Goal: Communication & Community: Answer question/provide support

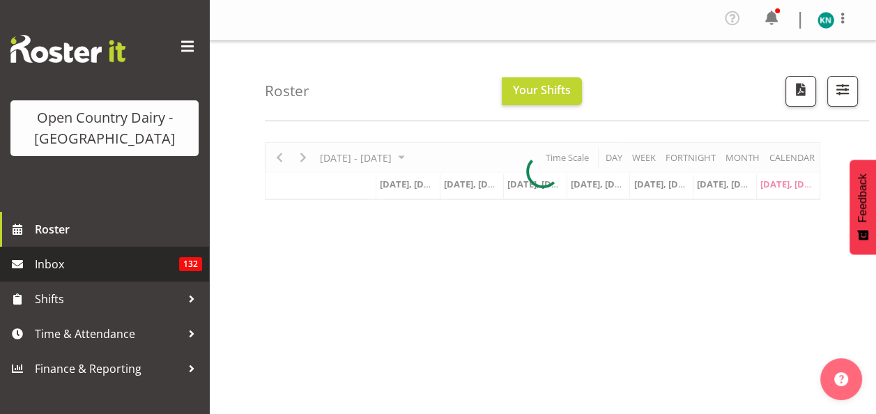
drag, startPoint x: 0, startPoint y: 0, endPoint x: 67, endPoint y: 268, distance: 276.5
click at [67, 268] on span "Inbox" at bounding box center [107, 264] width 144 height 21
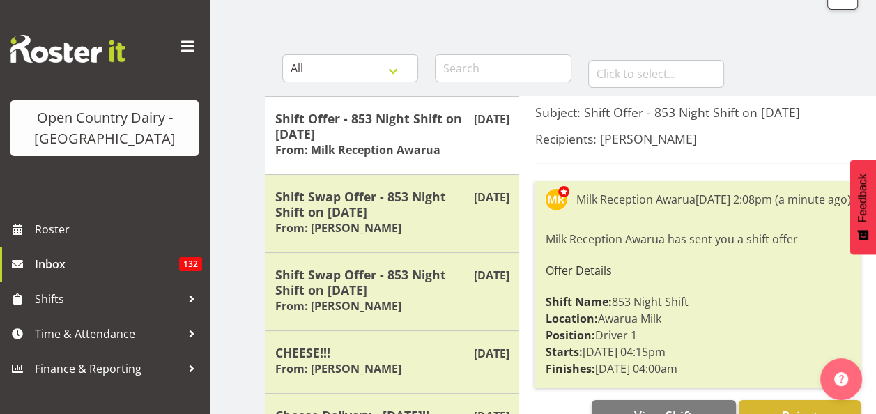
scroll to position [70, 0]
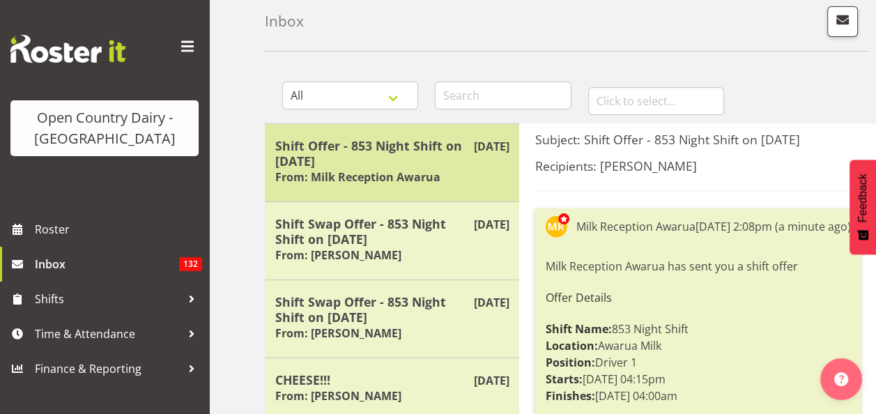
click at [421, 170] on h6 "From: Milk Reception Awarua" at bounding box center [357, 177] width 165 height 14
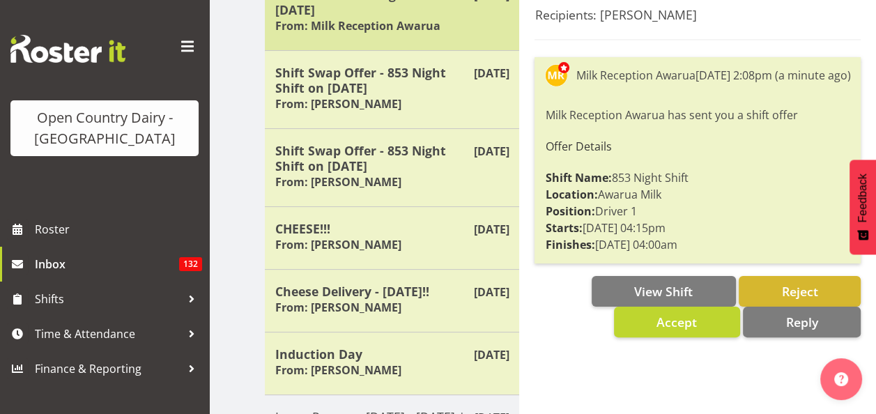
scroll to position [139, 0]
